Goal: Information Seeking & Learning: Understand process/instructions

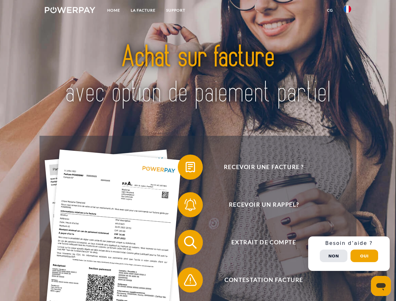
click at [70, 11] on img at bounding box center [70, 10] width 50 height 6
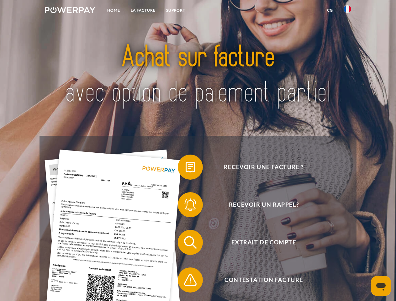
click at [347, 11] on img at bounding box center [347, 9] width 8 height 8
click at [330, 10] on link "CG" at bounding box center [329, 10] width 17 height 11
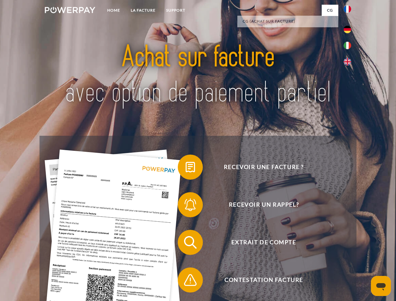
click at [185, 168] on span at bounding box center [180, 166] width 31 height 31
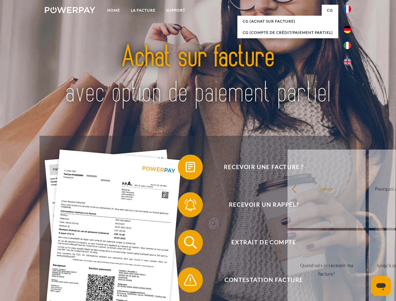
click at [185, 206] on span at bounding box center [180, 204] width 31 height 31
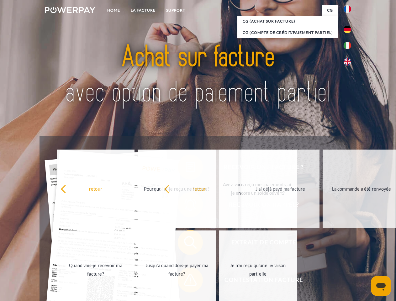
click at [185, 281] on span at bounding box center [180, 279] width 31 height 31
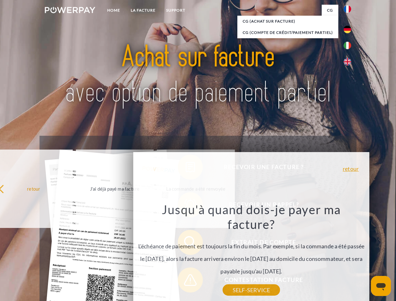
click at [349, 253] on div "Recevoir une facture ? Recevoir un rappel? Extrait de compte retour" at bounding box center [197, 261] width 316 height 251
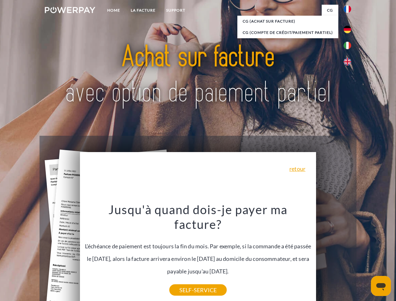
click at [333, 255] on span "Extrait de compte" at bounding box center [263, 242] width 153 height 25
click at [364, 256] on header "Home LA FACTURE Support" at bounding box center [198, 216] width 396 height 433
